Goal: Task Accomplishment & Management: Complete application form

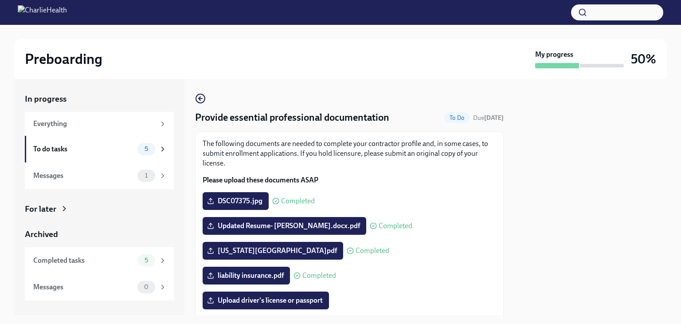
scroll to position [89, 0]
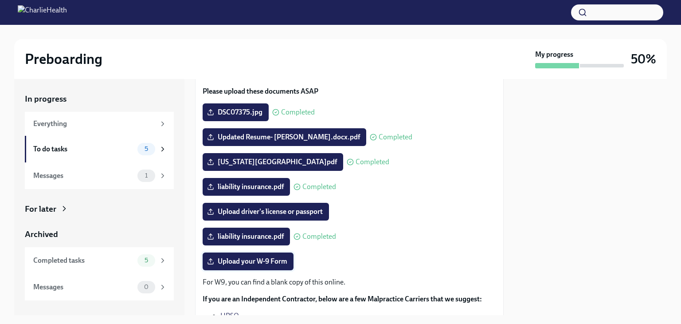
click at [250, 262] on span "Upload your W-9 Form" at bounding box center [248, 261] width 79 height 9
click at [0, 0] on input "Upload your W-9 Form" at bounding box center [0, 0] width 0 height 0
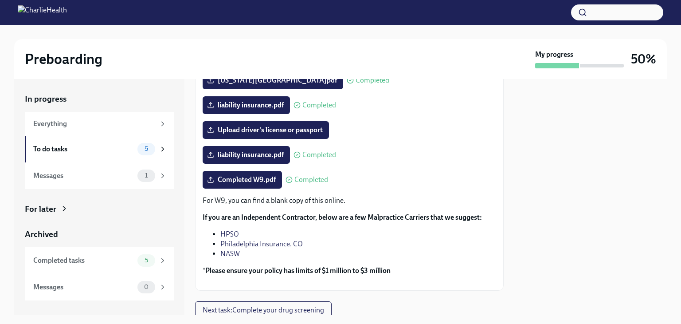
scroll to position [202, 0]
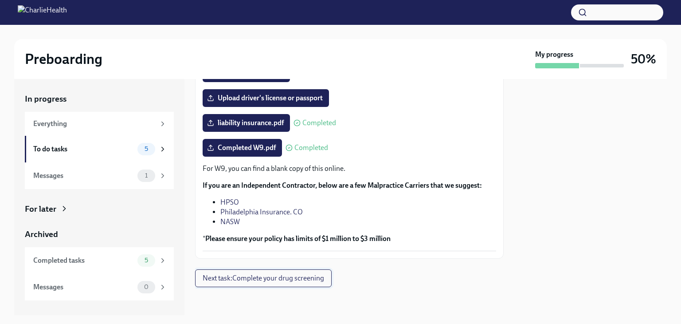
click at [280, 279] on span "Next task : Complete your drug screening" at bounding box center [264, 278] width 122 height 9
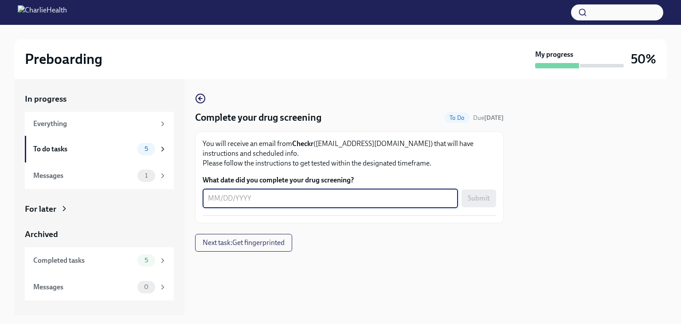
click at [255, 195] on textarea "What date did you complete your drug screening?" at bounding box center [330, 198] width 245 height 11
type textarea "[DATE]"
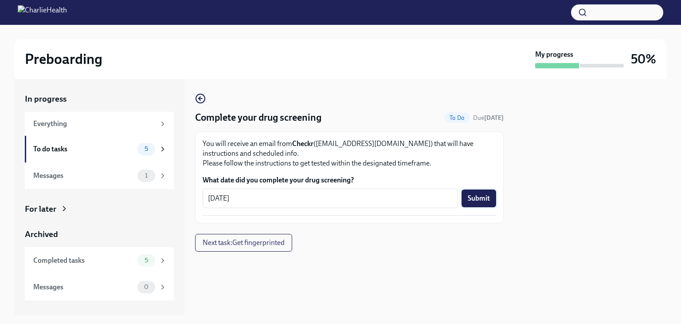
click at [477, 200] on span "Submit" at bounding box center [479, 198] width 22 height 9
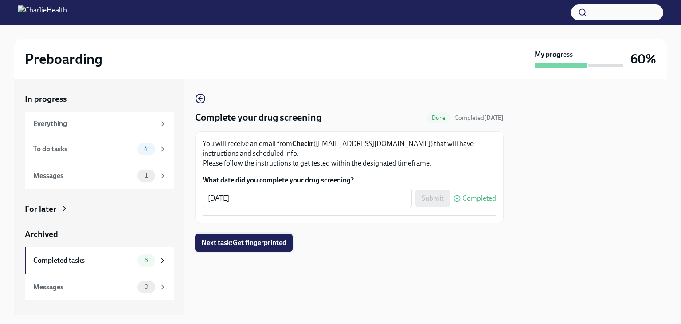
click at [280, 245] on span "Next task : Get fingerprinted" at bounding box center [243, 242] width 85 height 9
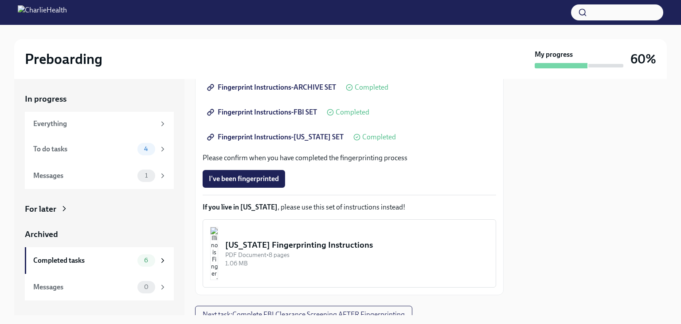
scroll to position [223, 0]
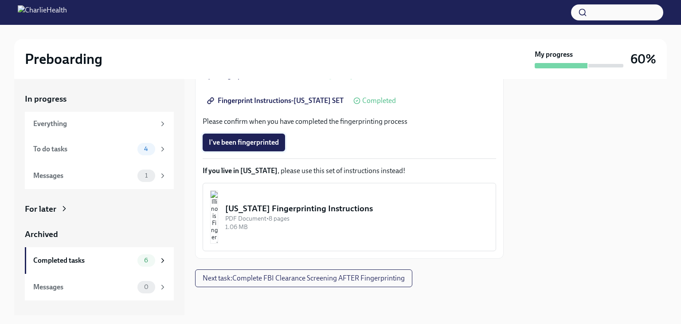
click at [220, 142] on span "I've been fingerprinted" at bounding box center [244, 142] width 70 height 9
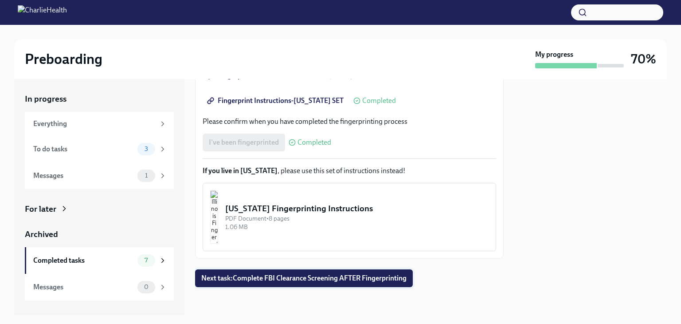
click at [323, 281] on span "Next task : Complete FBI Clearance Screening AFTER Fingerprinting" at bounding box center [303, 278] width 205 height 9
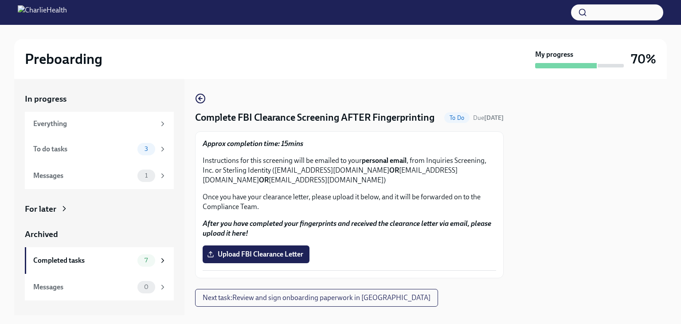
scroll to position [33, 0]
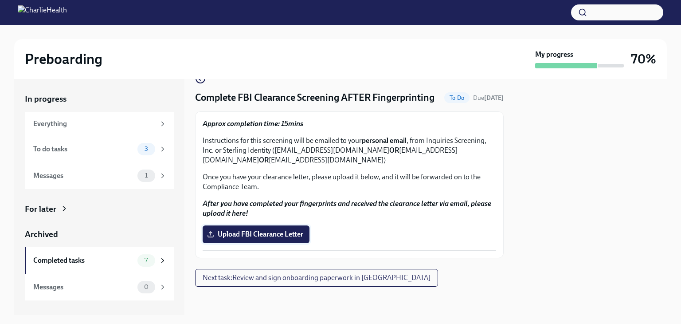
click at [244, 238] on span "Upload FBI Clearance Letter" at bounding box center [256, 234] width 94 height 9
click at [0, 0] on input "Upload FBI Clearance Letter" at bounding box center [0, 0] width 0 height 0
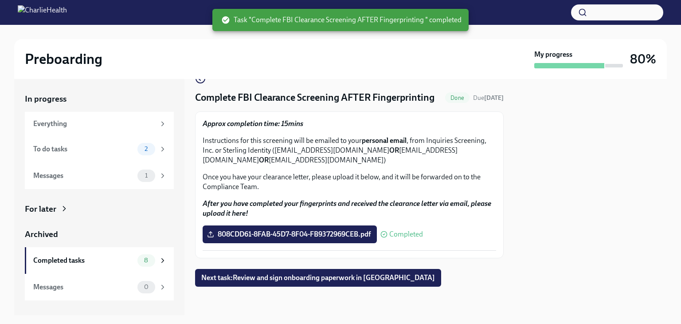
click at [417, 61] on div "Preboarding" at bounding box center [278, 59] width 506 height 18
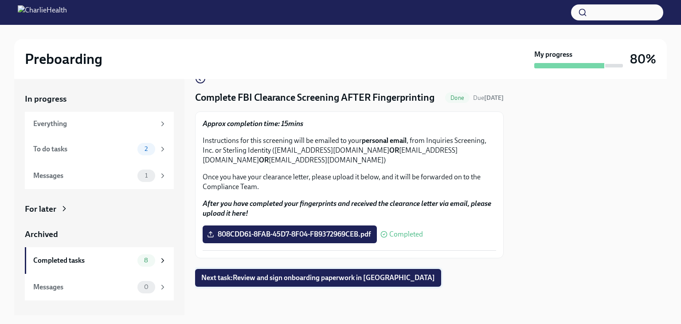
click at [283, 280] on span "Next task : Review and sign onboarding paperwork in [GEOGRAPHIC_DATA]" at bounding box center [318, 277] width 234 height 9
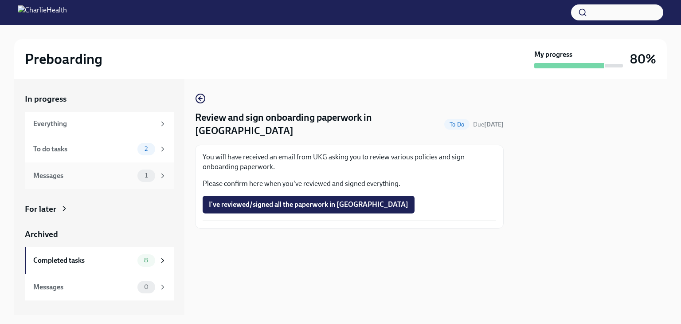
click at [107, 175] on div "Messages" at bounding box center [83, 176] width 101 height 10
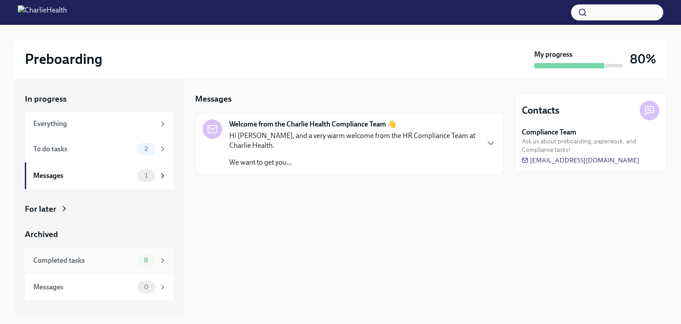
click at [110, 261] on div "Completed tasks" at bounding box center [83, 261] width 101 height 10
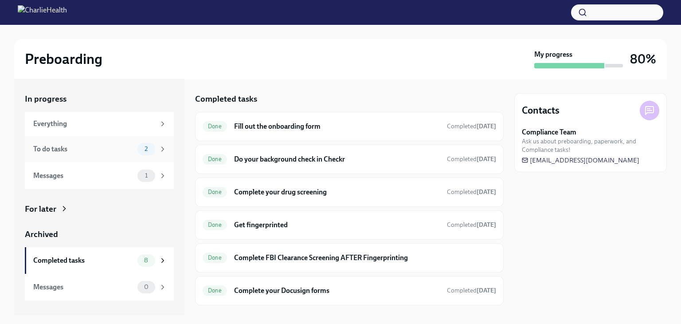
click at [80, 148] on div "To do tasks" at bounding box center [83, 149] width 101 height 10
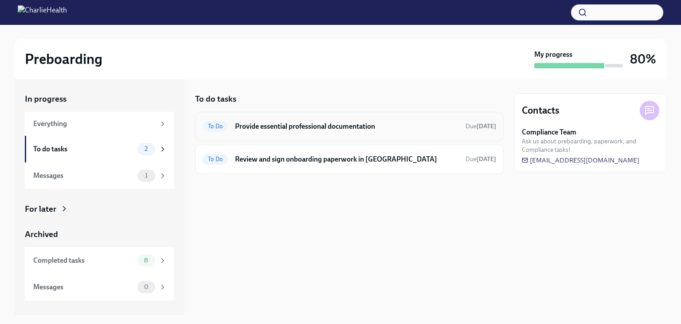
click at [297, 125] on h6 "Provide essential professional documentation" at bounding box center [347, 127] width 224 height 10
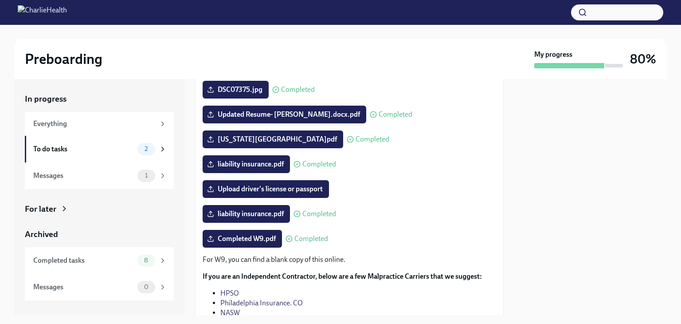
scroll to position [112, 0]
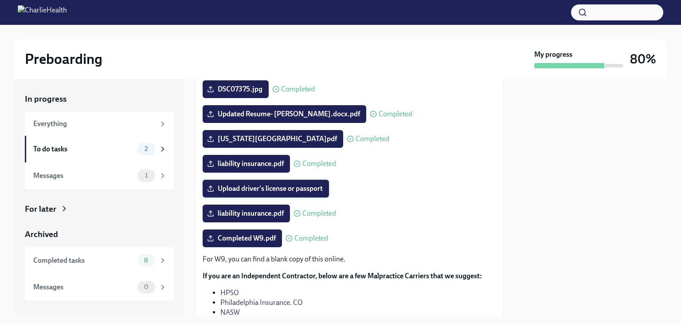
click at [306, 189] on span "Upload driver's license or passport" at bounding box center [266, 188] width 114 height 9
click at [0, 0] on input "Upload driver's license or passport" at bounding box center [0, 0] width 0 height 0
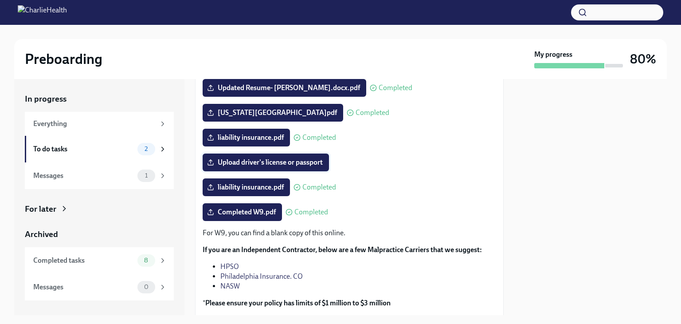
click at [279, 162] on span "Upload driver's license or passport" at bounding box center [266, 162] width 114 height 9
click at [0, 0] on input "Upload driver's license or passport" at bounding box center [0, 0] width 0 height 0
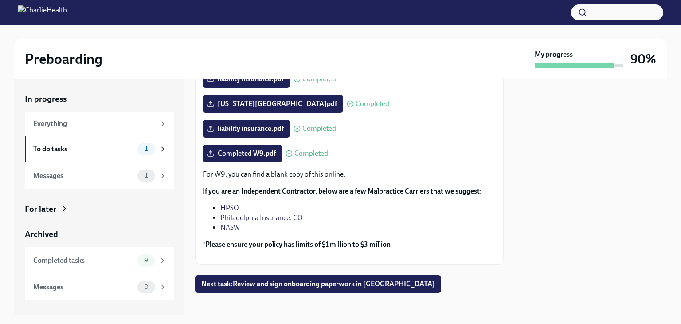
scroll to position [202, 0]
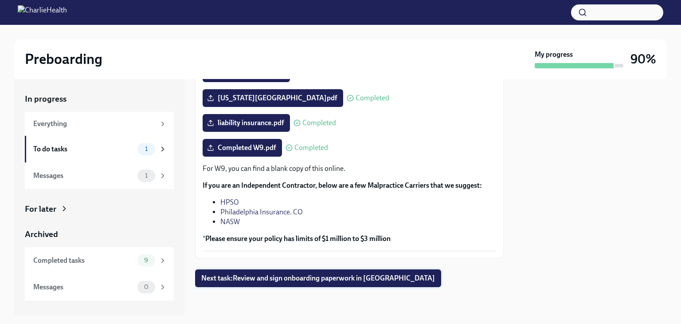
click at [302, 282] on span "Next task : Review and sign onboarding paperwork in [GEOGRAPHIC_DATA]" at bounding box center [318, 278] width 234 height 9
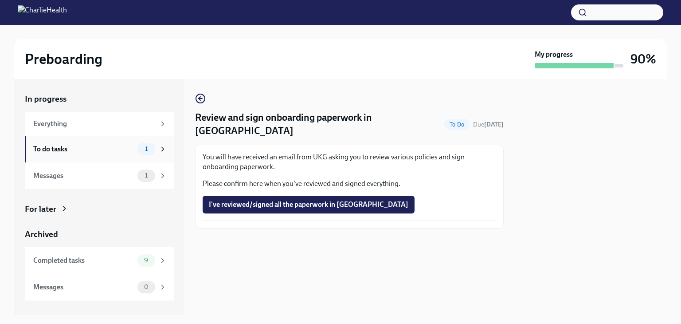
click at [111, 151] on div "To do tasks" at bounding box center [83, 149] width 101 height 10
